Goal: Find contact information: Find contact information

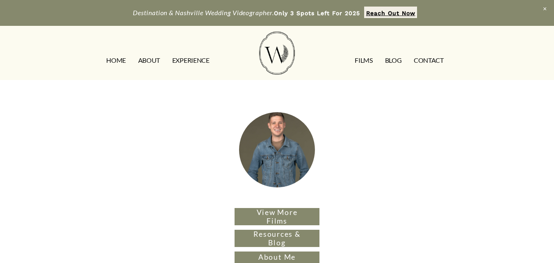
click at [150, 58] on link "ABOUT" at bounding box center [149, 60] width 22 height 13
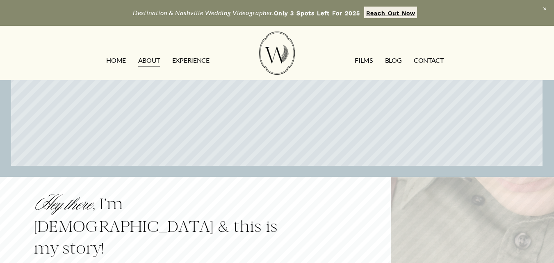
scroll to position [246, 0]
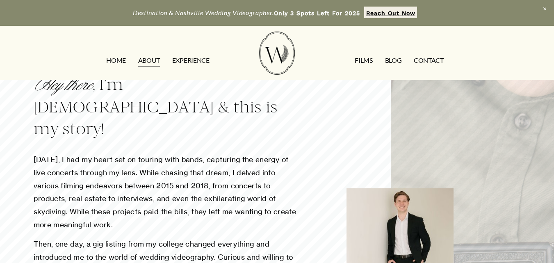
click at [439, 63] on link "CONTACT" at bounding box center [429, 60] width 30 height 13
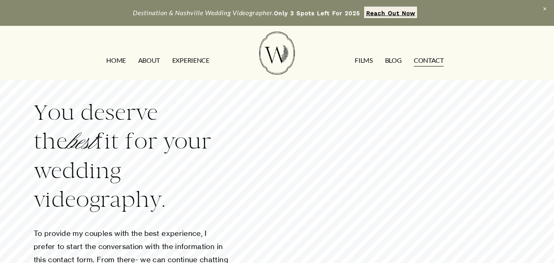
scroll to position [123, 0]
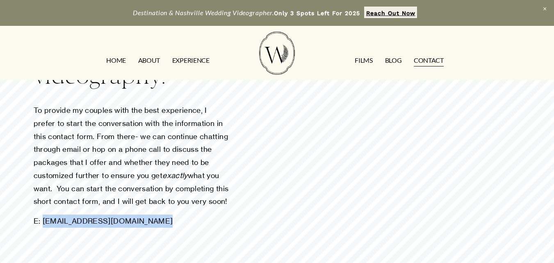
drag, startPoint x: 159, startPoint y: 234, endPoint x: 43, endPoint y: 235, distance: 116.0
click at [43, 228] on p "E: contact@wildfernweddings.com" at bounding box center [132, 220] width 197 height 13
copy p "contact@wildfernweddings.com"
